Goal: Task Accomplishment & Management: Complete application form

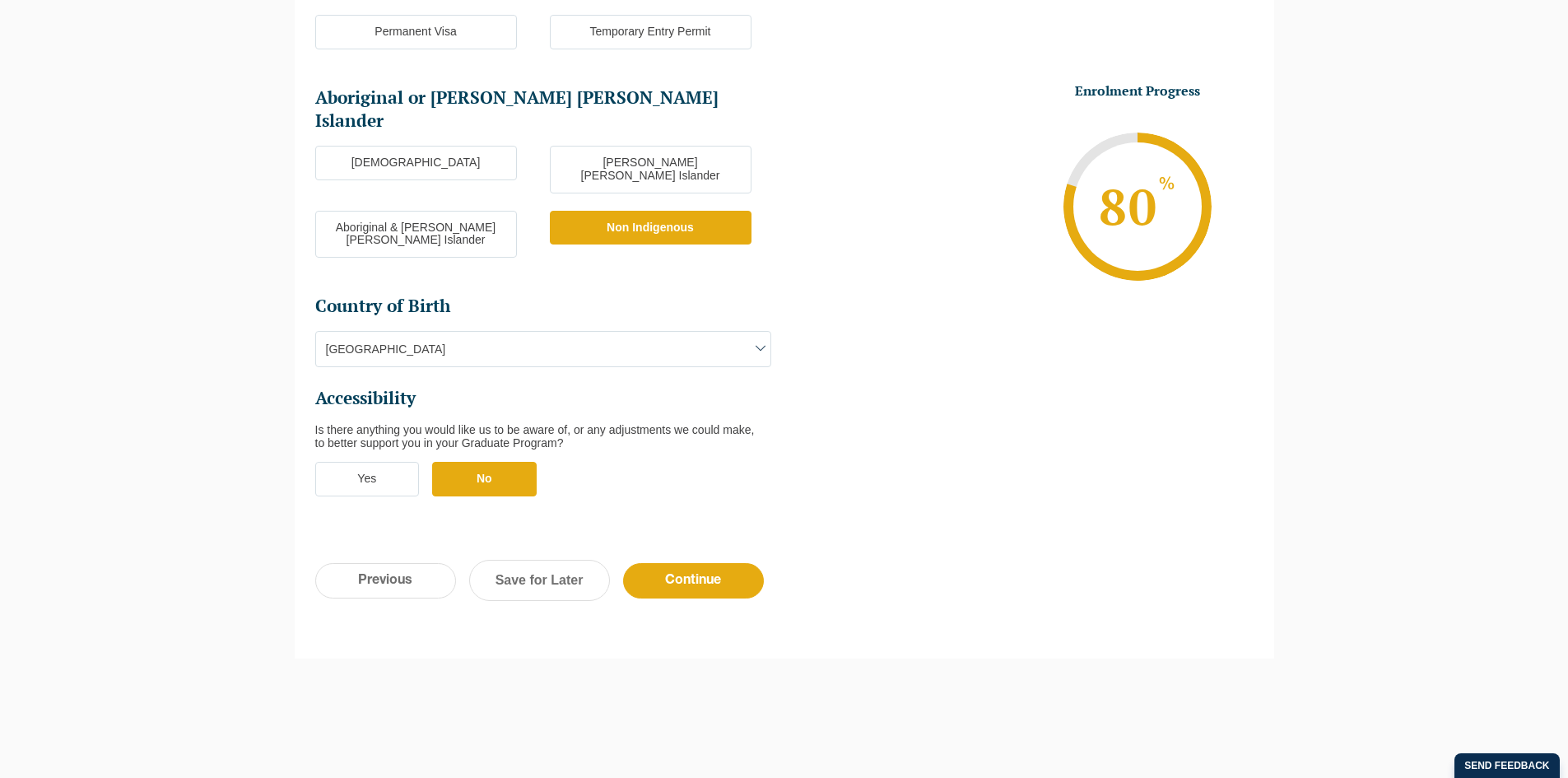
scroll to position [462, 0]
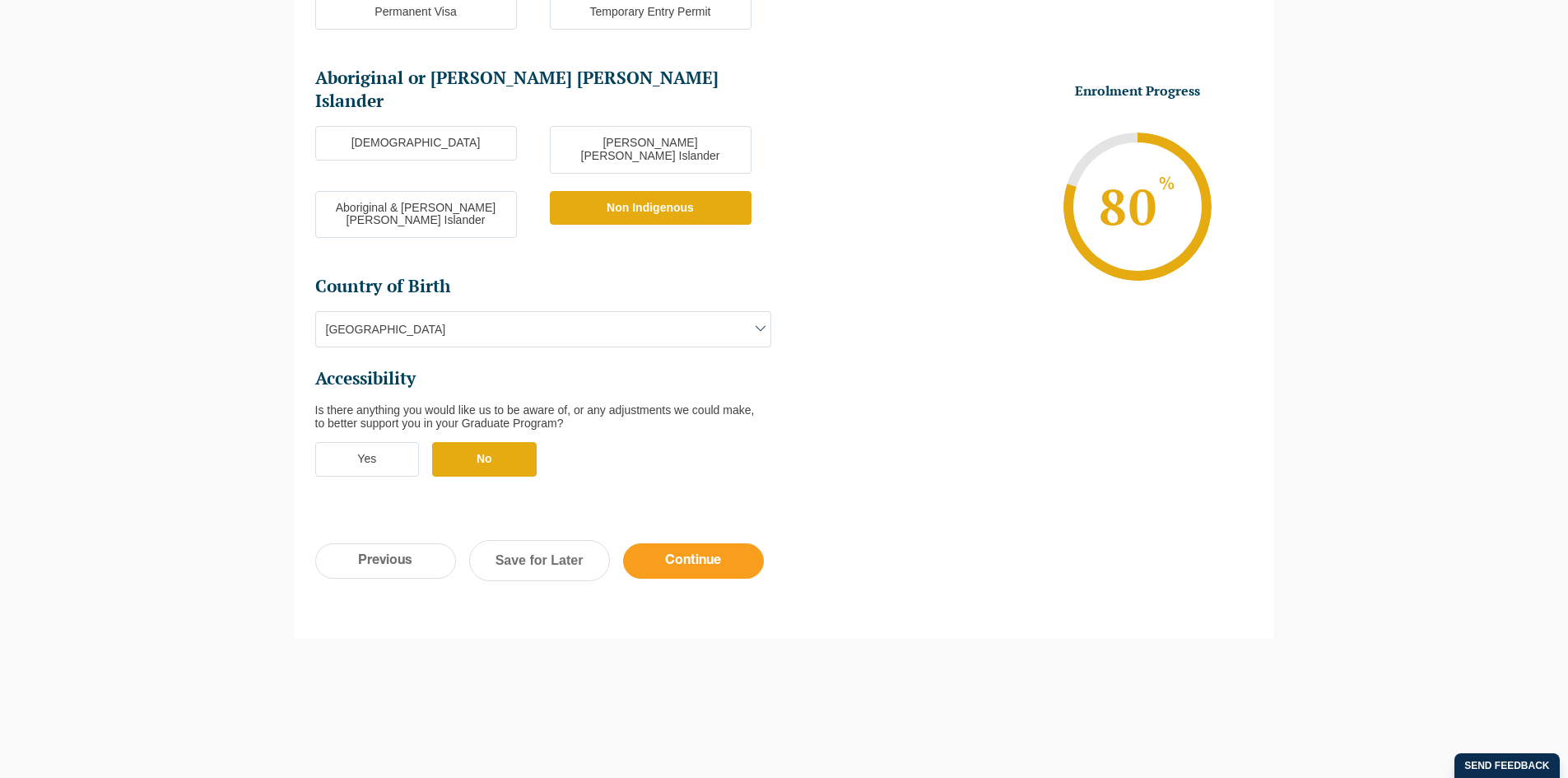
click at [729, 544] on input "Continue" at bounding box center [694, 561] width 141 height 35
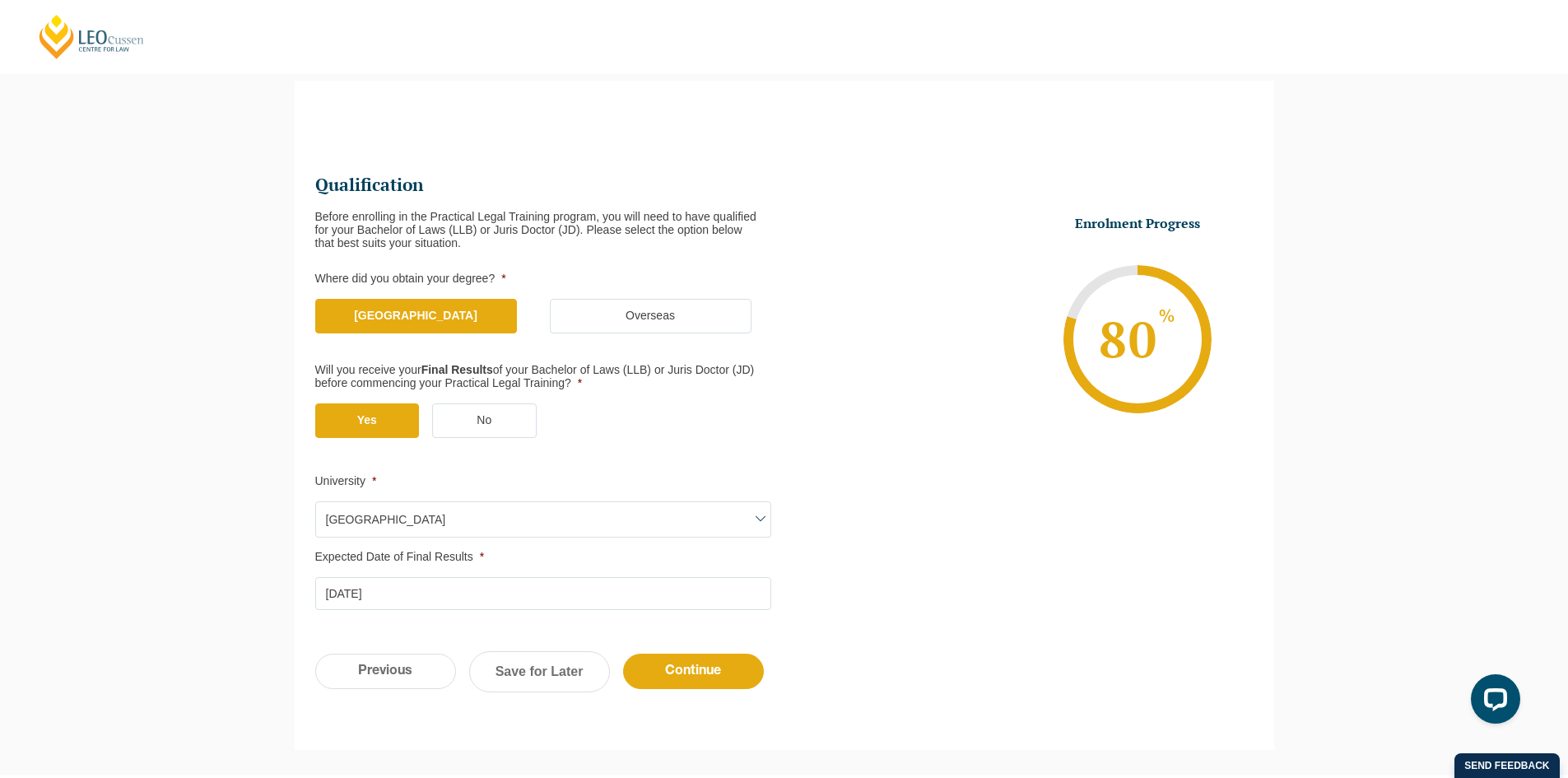
scroll to position [143, 0]
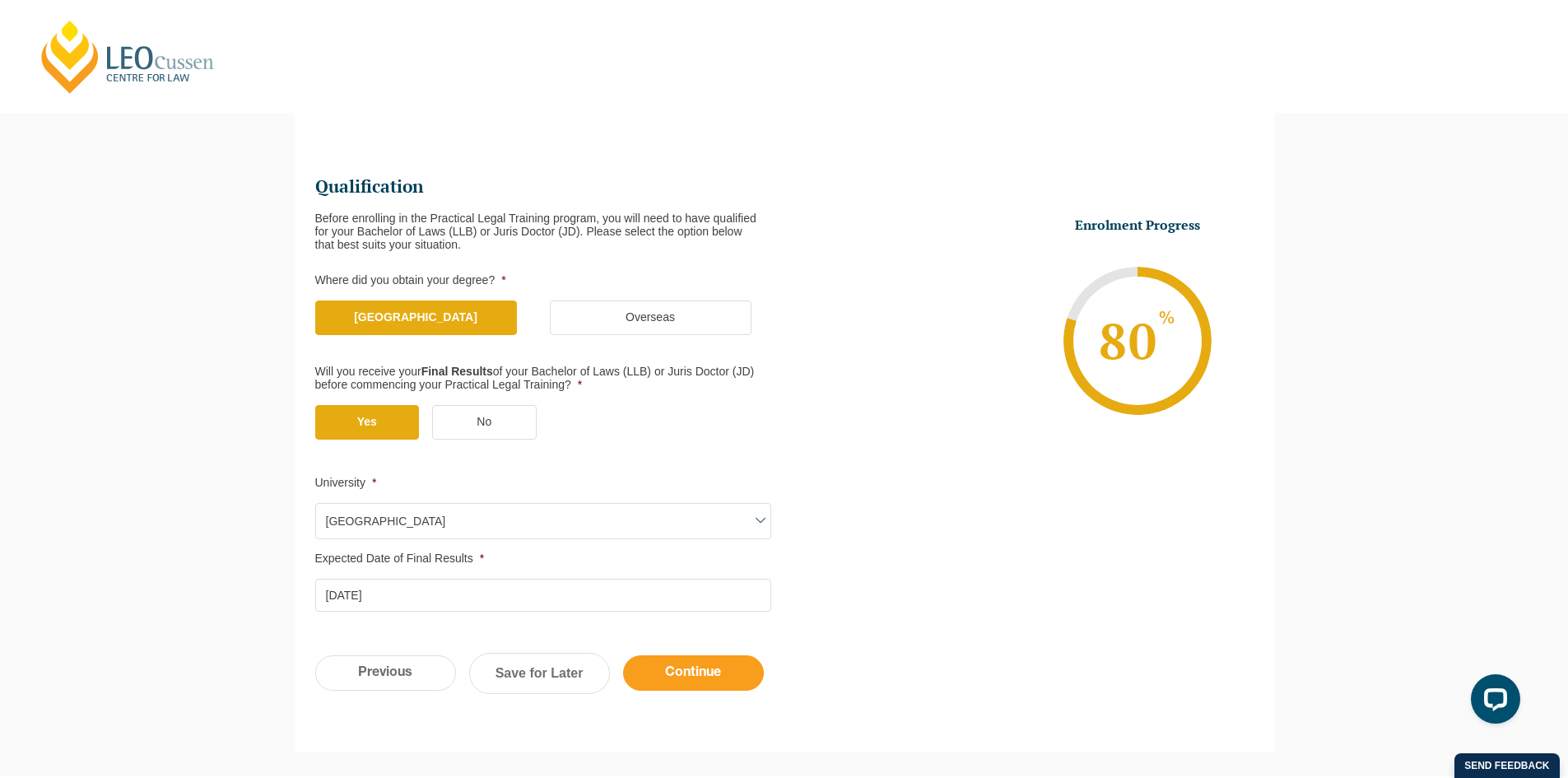
click at [733, 666] on input "Continue" at bounding box center [694, 672] width 141 height 35
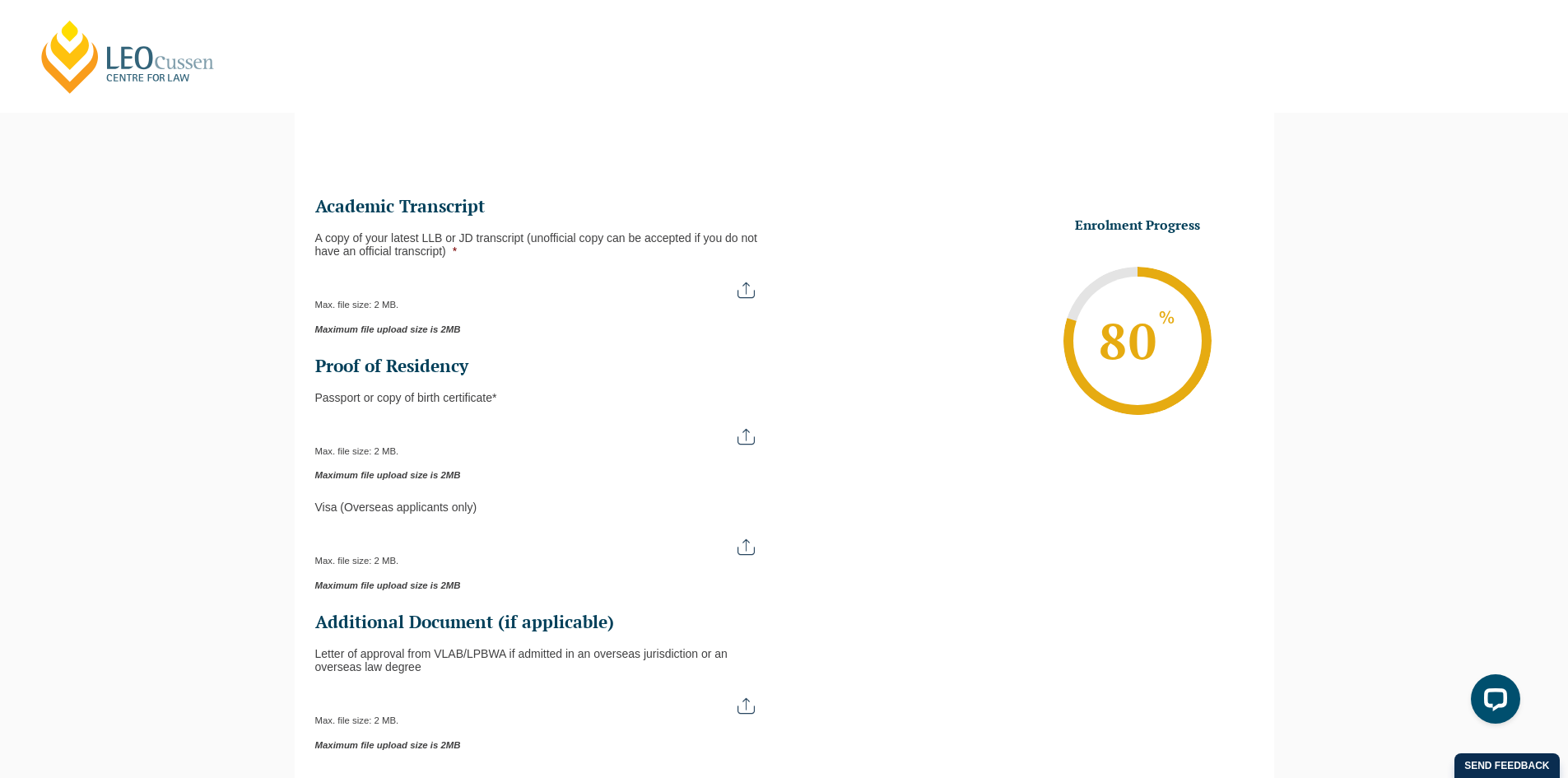
scroll to position [0, 0]
click at [744, 284] on input "A copy of your latest LLB or JD transcript (unofficial copy can be accepted if …" at bounding box center [543, 283] width 456 height 28
type input "C:\fakepath\Monash University Transcript [PERSON_NAME].pdf"
click at [483, 431] on input "Passport or Copy of Birth Certificate *" at bounding box center [543, 431] width 456 height 28
type input "C:\fakepath\Passport Image.pdf"
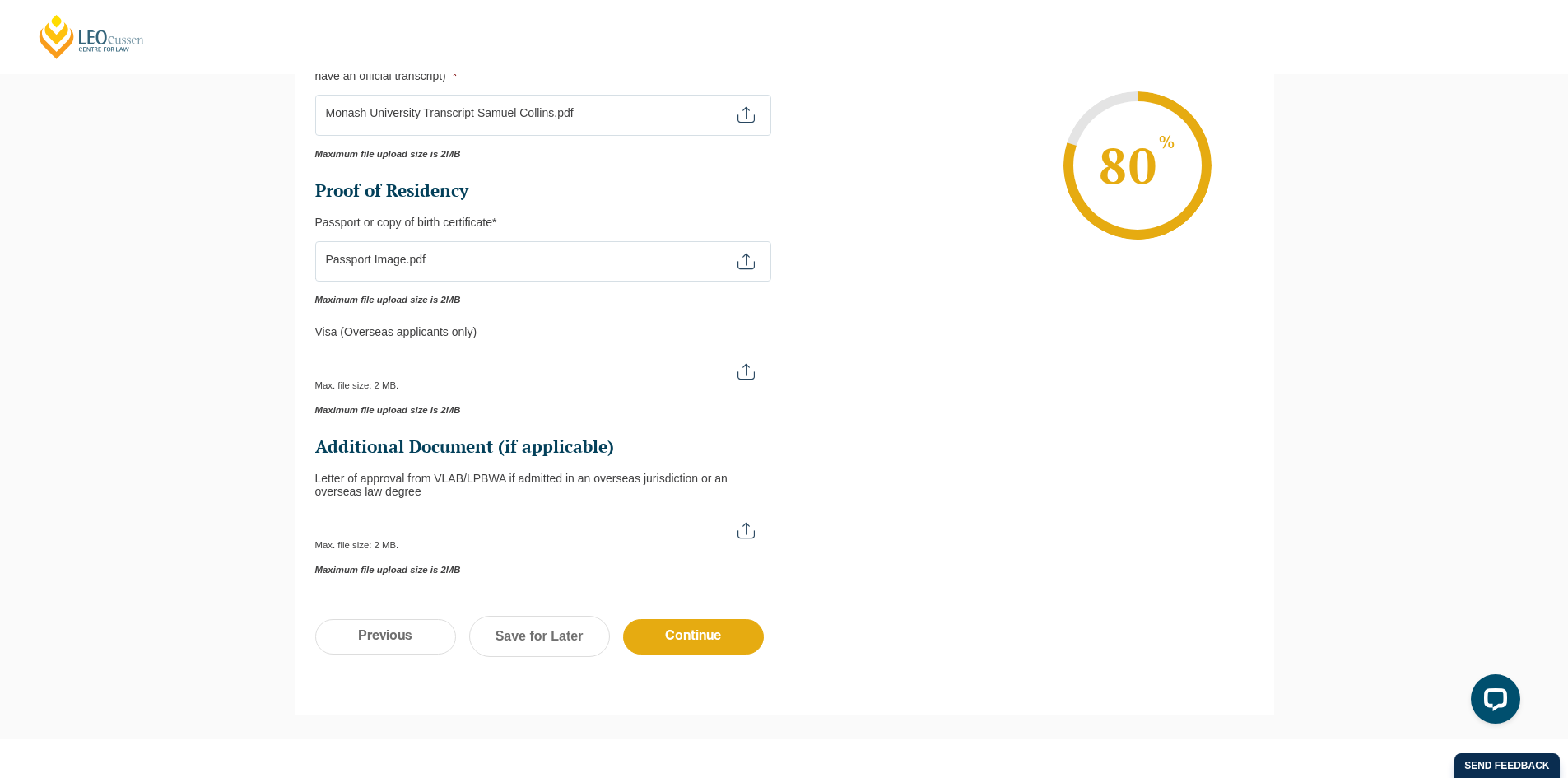
scroll to position [443, 0]
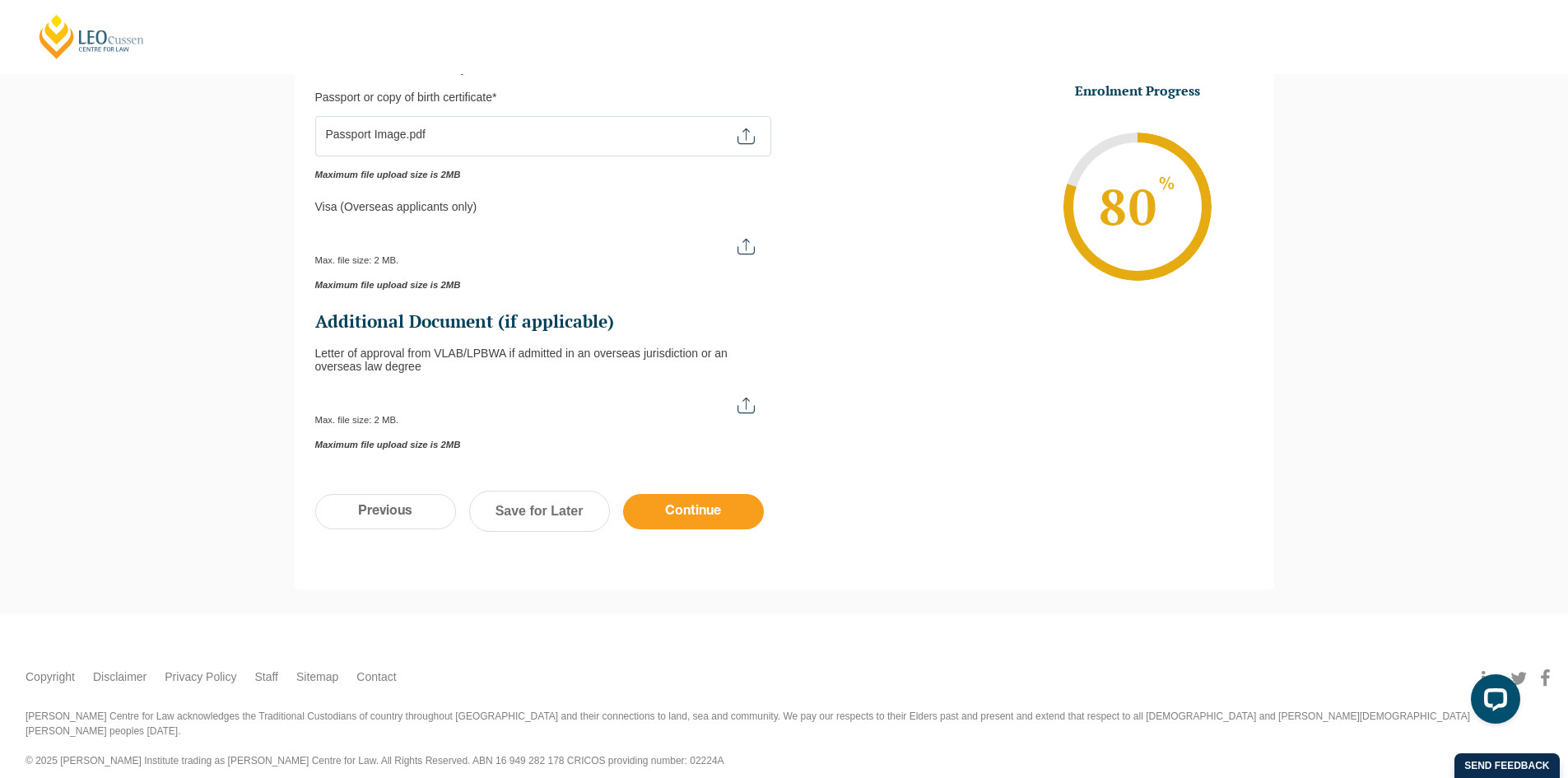
click at [728, 510] on input "Continue" at bounding box center [694, 511] width 141 height 35
